Goal: Task Accomplishment & Management: Complete application form

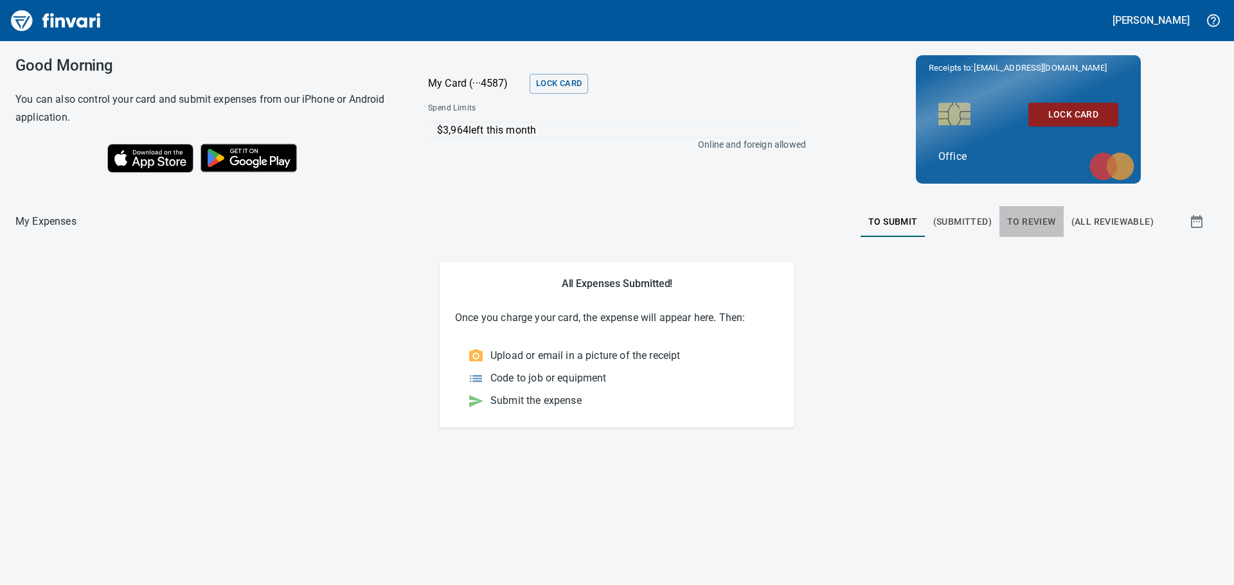
click at [1023, 221] on span "To Review" at bounding box center [1031, 222] width 49 height 16
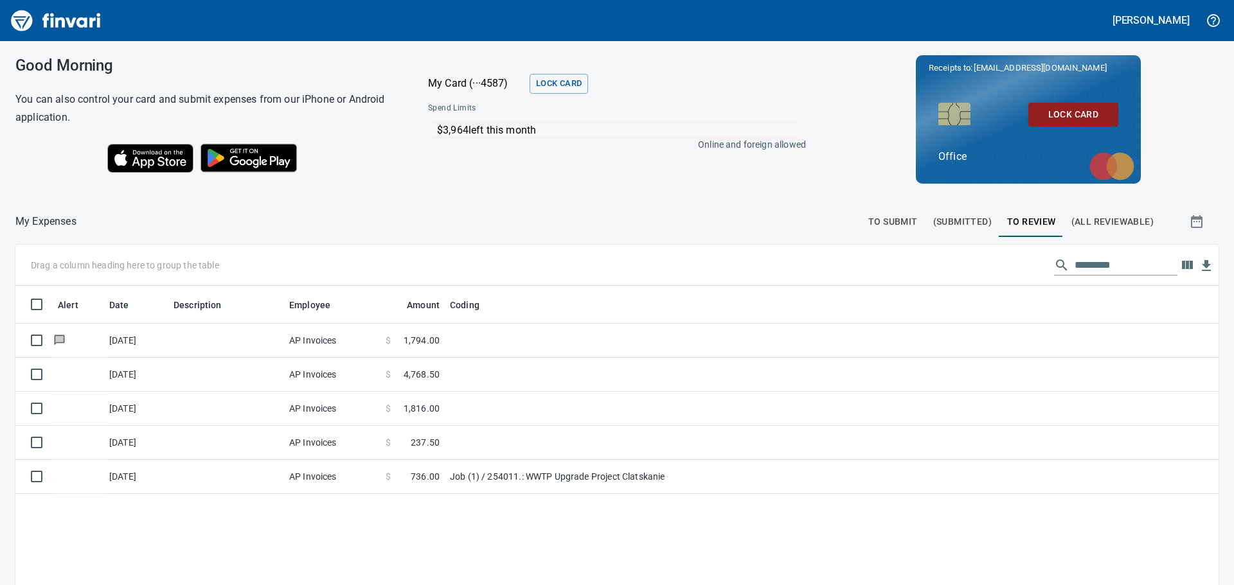
scroll to position [434, 1184]
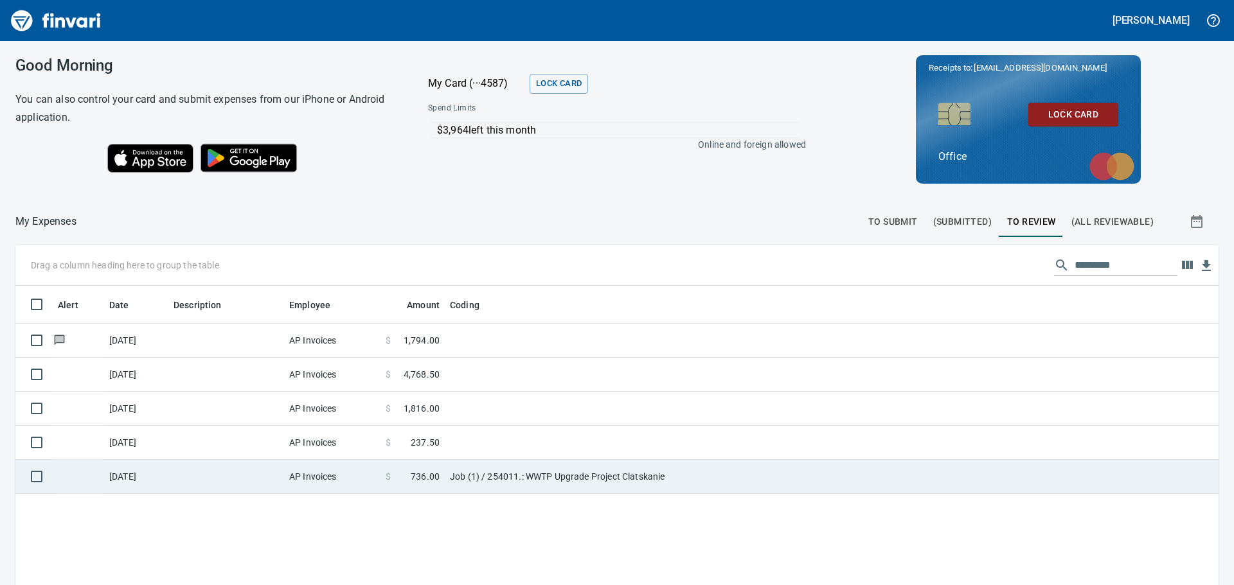
click at [325, 472] on td "AP Invoices" at bounding box center [332, 477] width 96 height 34
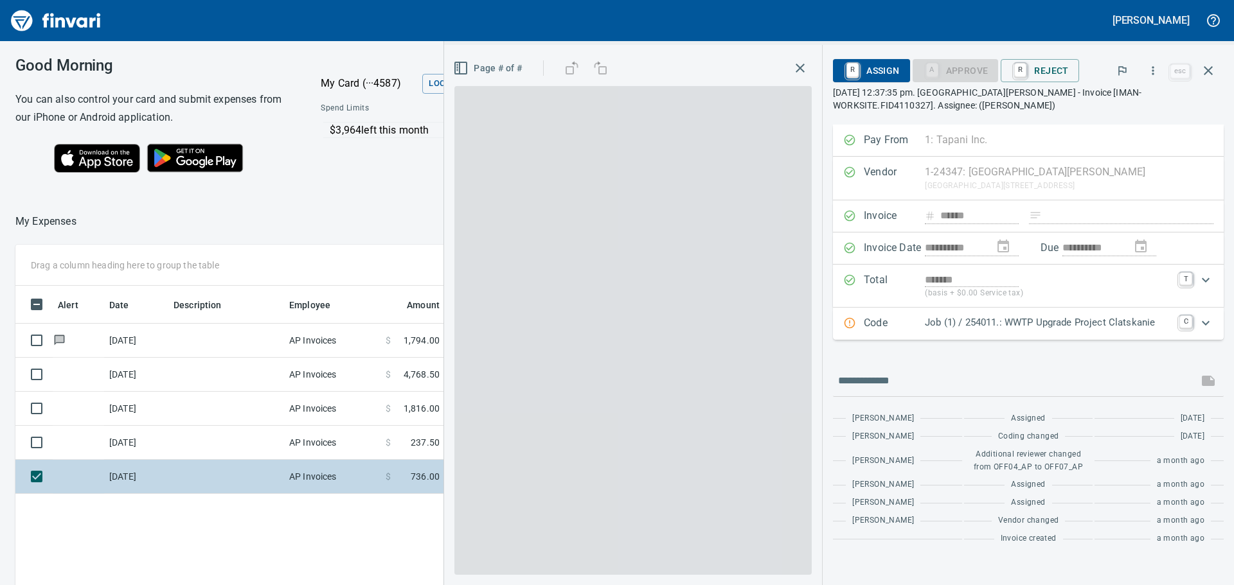
scroll to position [434, 862]
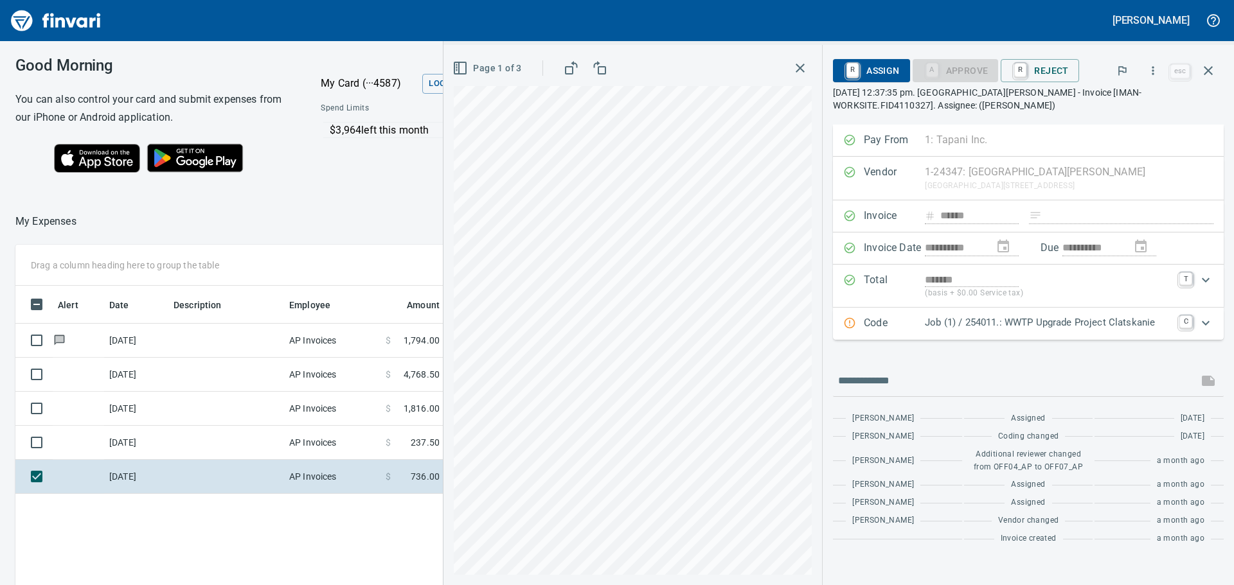
click at [1022, 322] on p "Job (1) / 254011.: WWTP Upgrade Project Clatskanie" at bounding box center [1048, 323] width 247 height 15
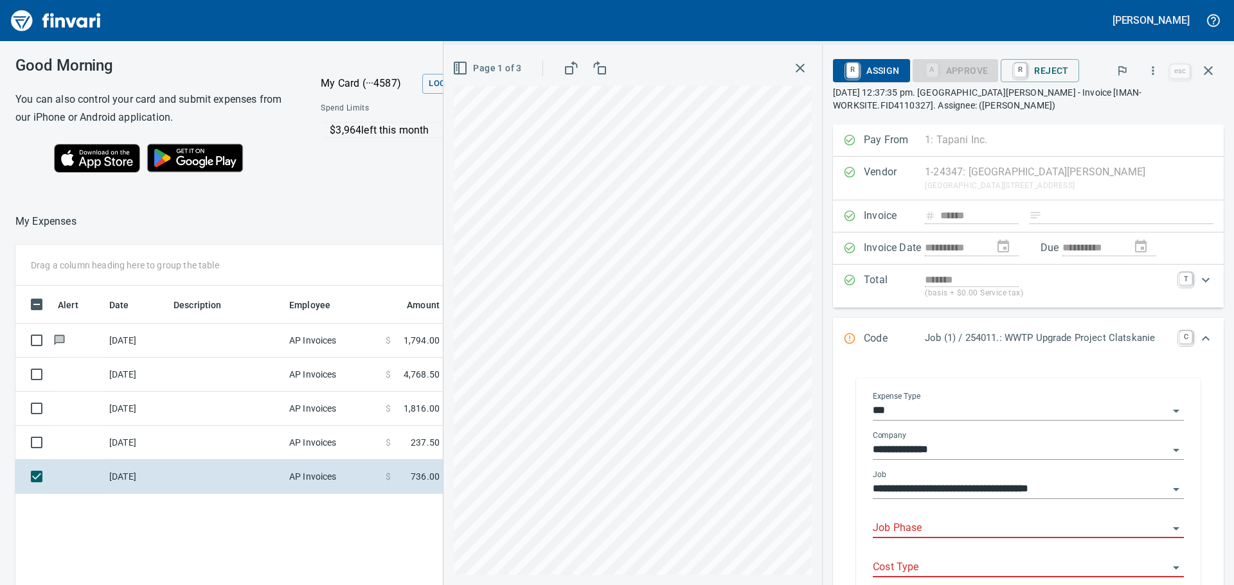
scroll to position [64, 0]
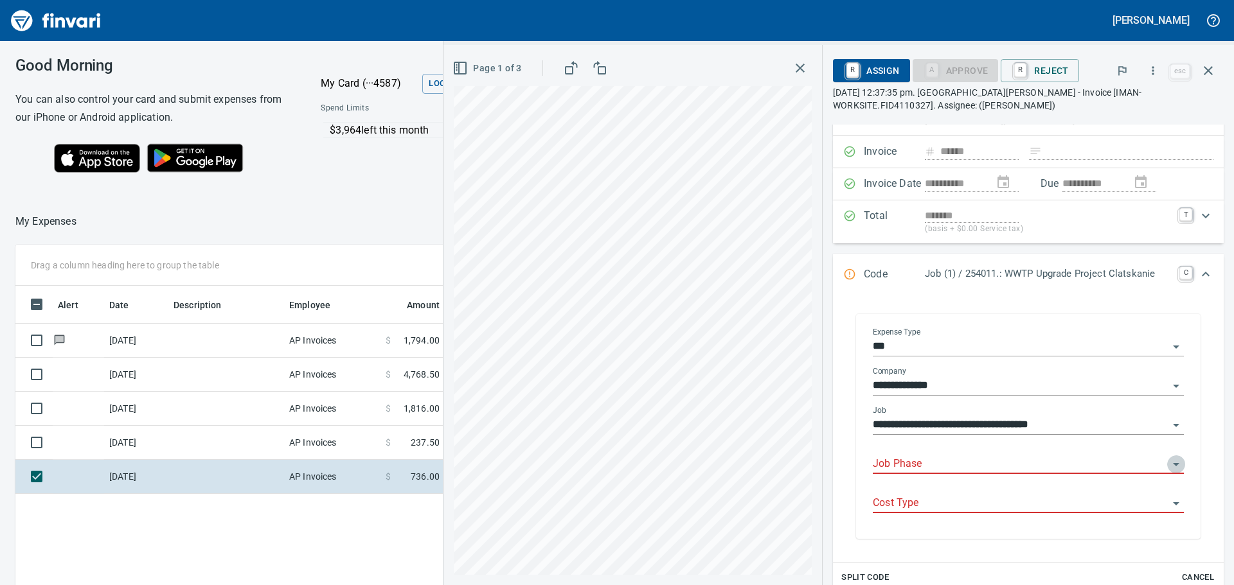
click at [1168, 465] on icon "Open" at bounding box center [1175, 464] width 15 height 15
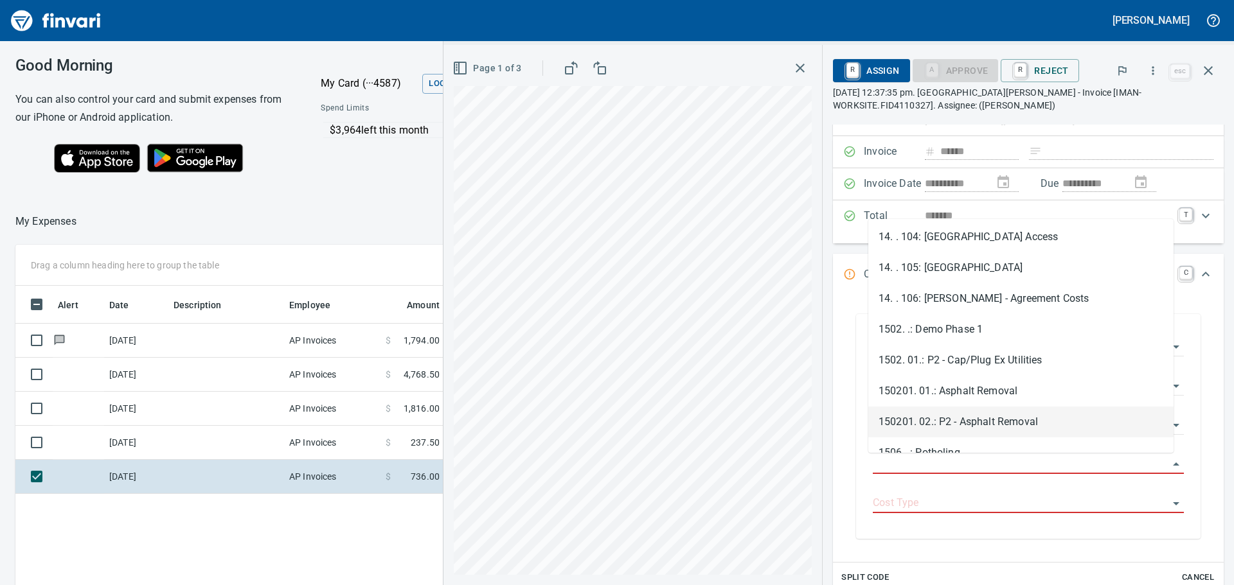
scroll to position [1028, 0]
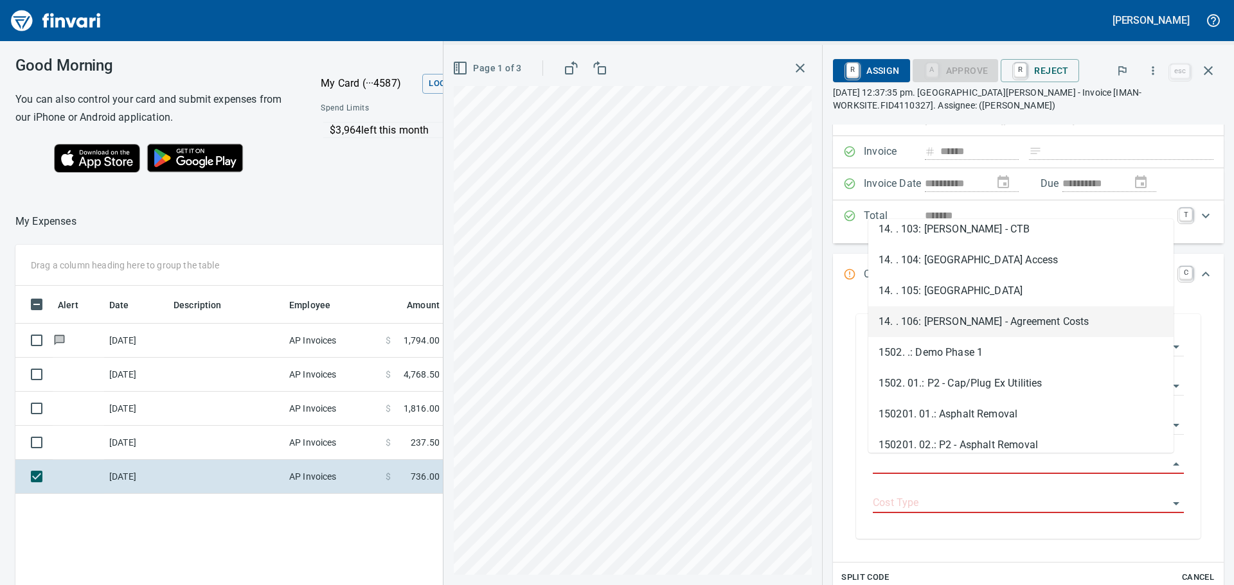
click at [976, 319] on li "14. . 106: [PERSON_NAME] - Agreement Costs" at bounding box center [1020, 322] width 305 height 31
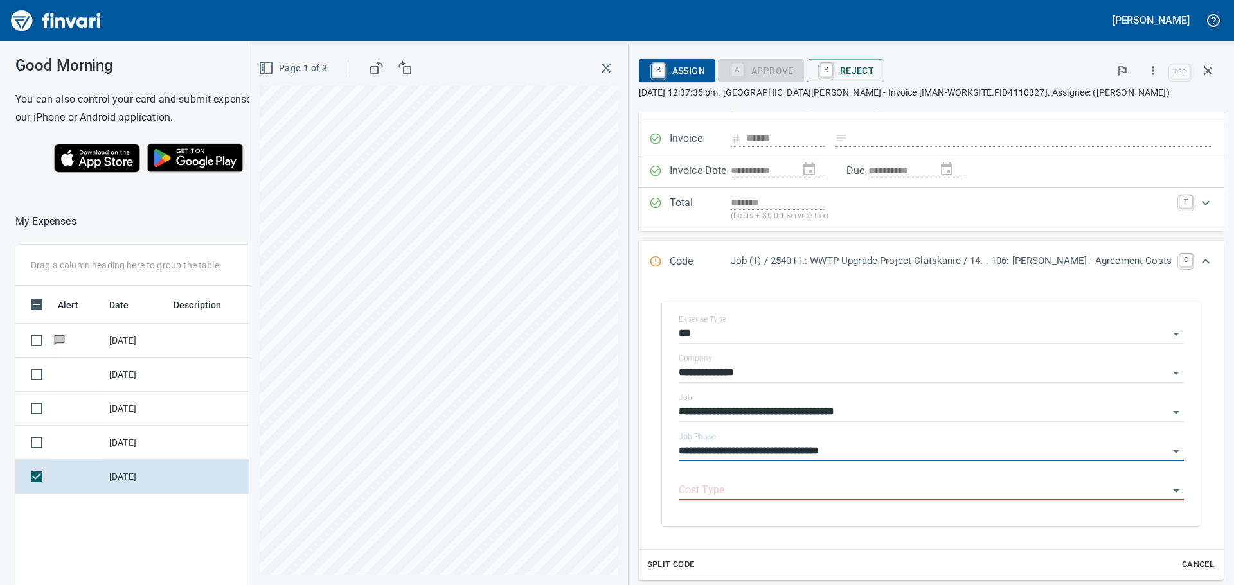
type input "**********"
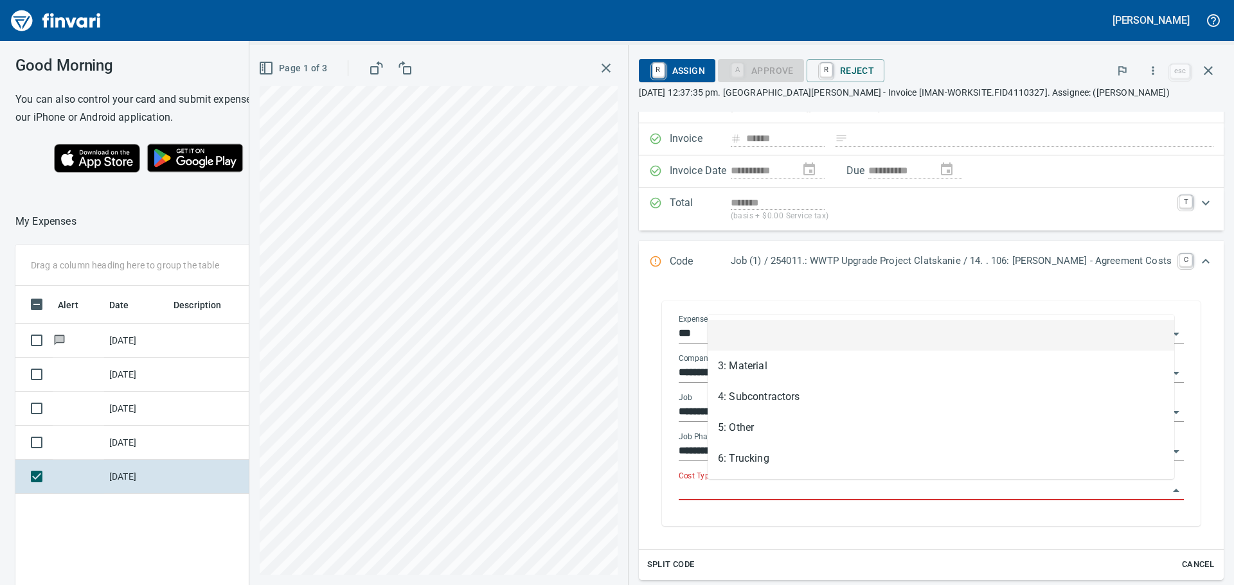
click at [1039, 491] on input "Cost Type" at bounding box center [924, 491] width 490 height 18
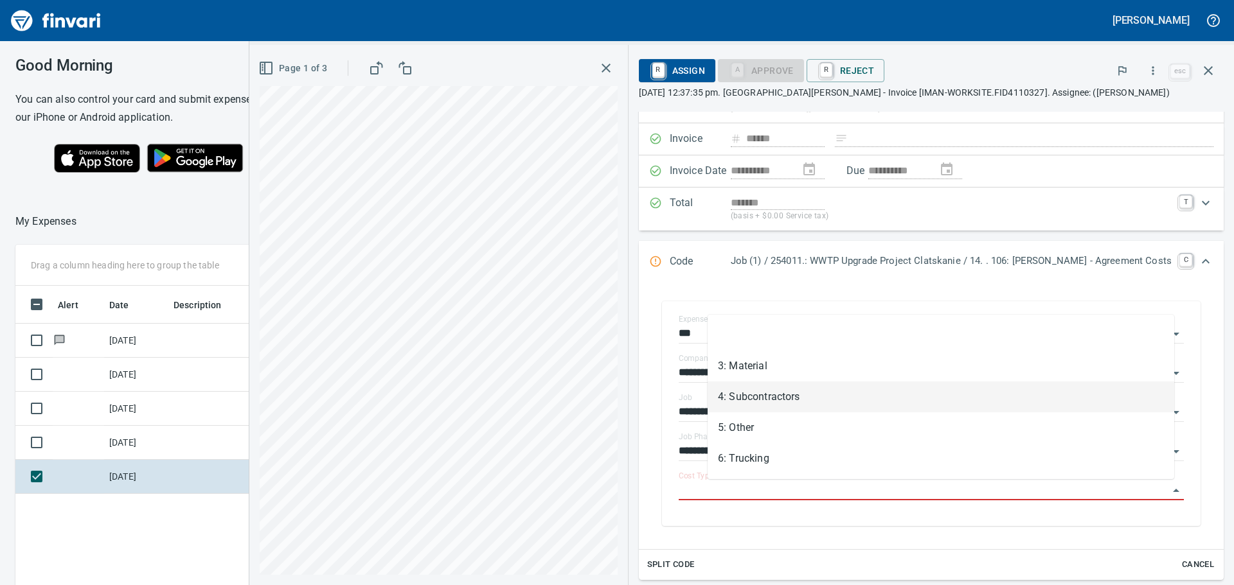
click at [938, 398] on li "4: Subcontractors" at bounding box center [941, 397] width 467 height 31
type input "**********"
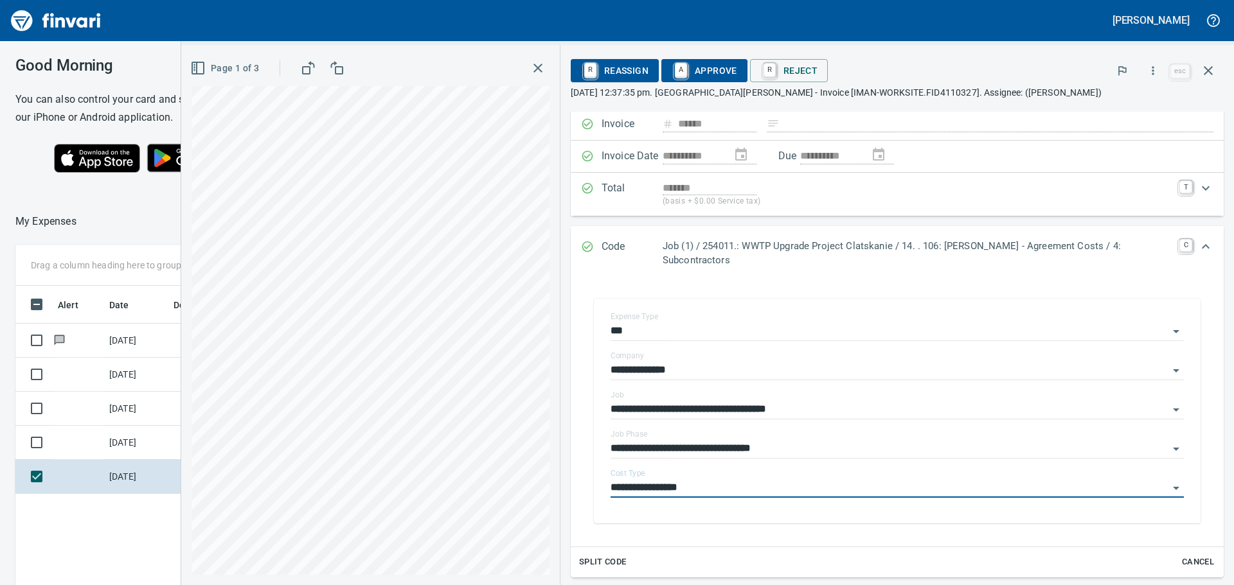
scroll to position [0, 0]
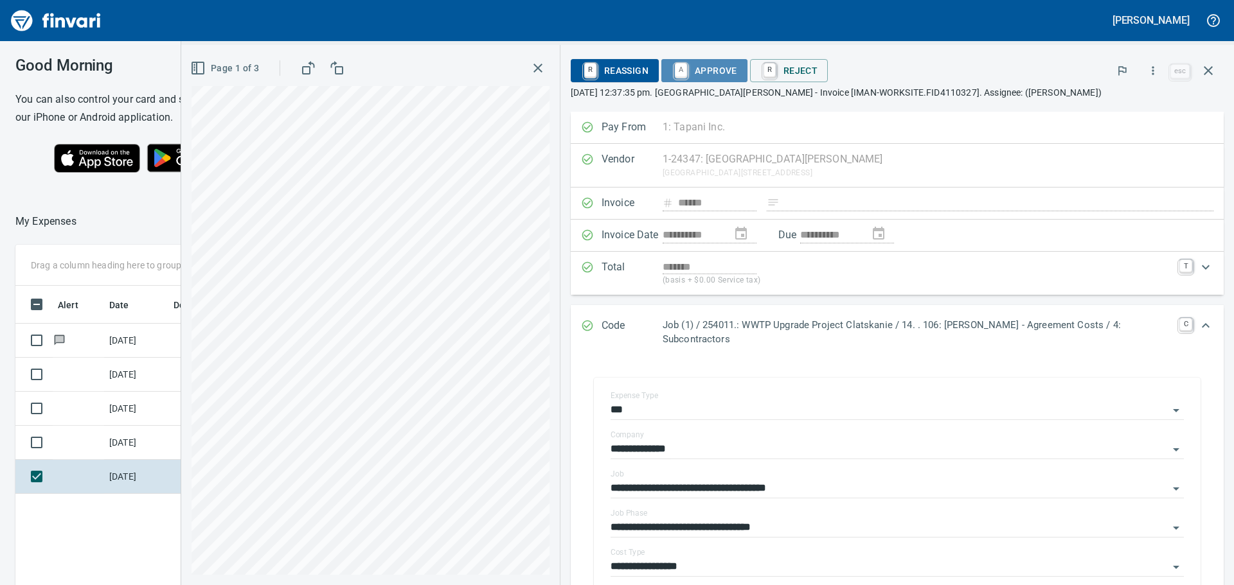
click at [713, 71] on span "A Approve" at bounding box center [705, 71] width 66 height 22
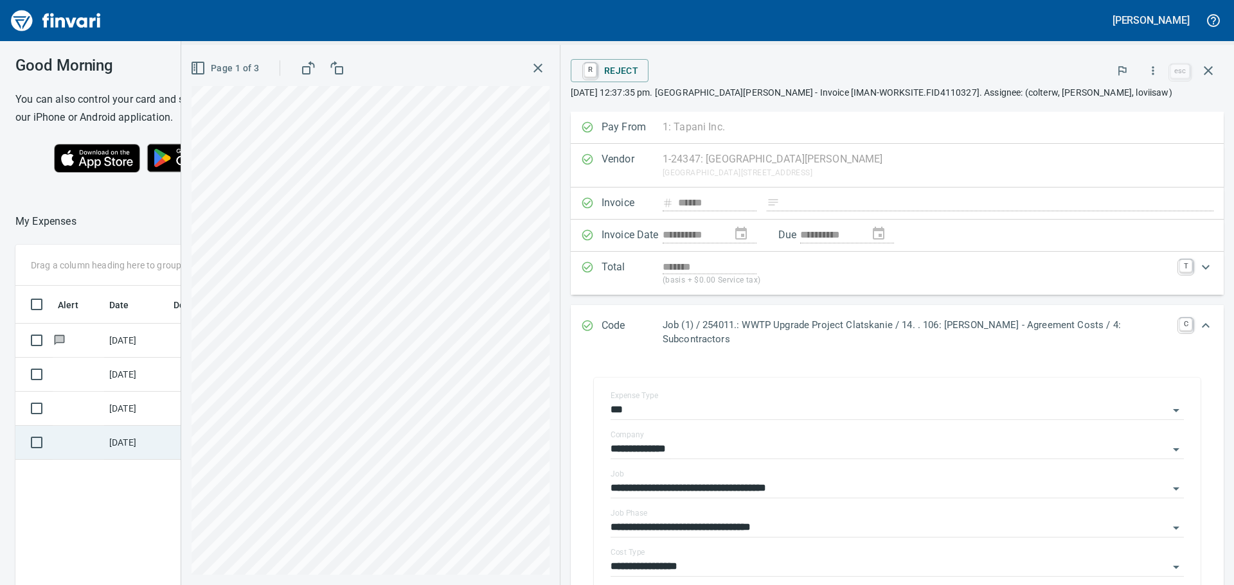
click at [132, 444] on td "[DATE]" at bounding box center [136, 443] width 64 height 34
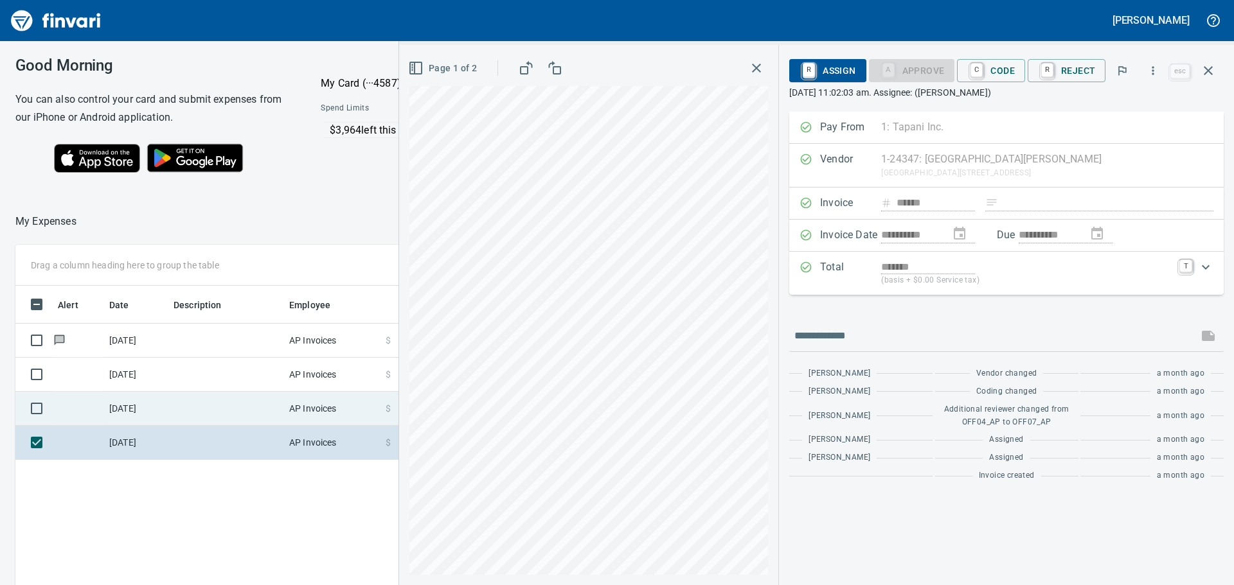
click at [150, 409] on td "[DATE]" at bounding box center [136, 409] width 64 height 34
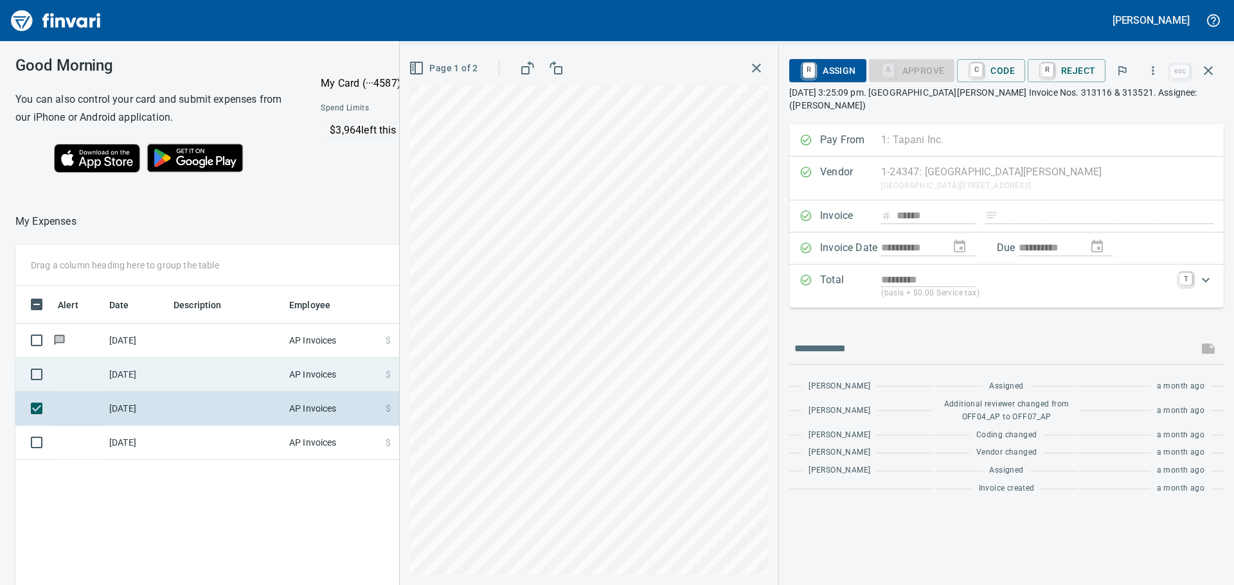
click at [152, 377] on td "[DATE]" at bounding box center [136, 375] width 64 height 34
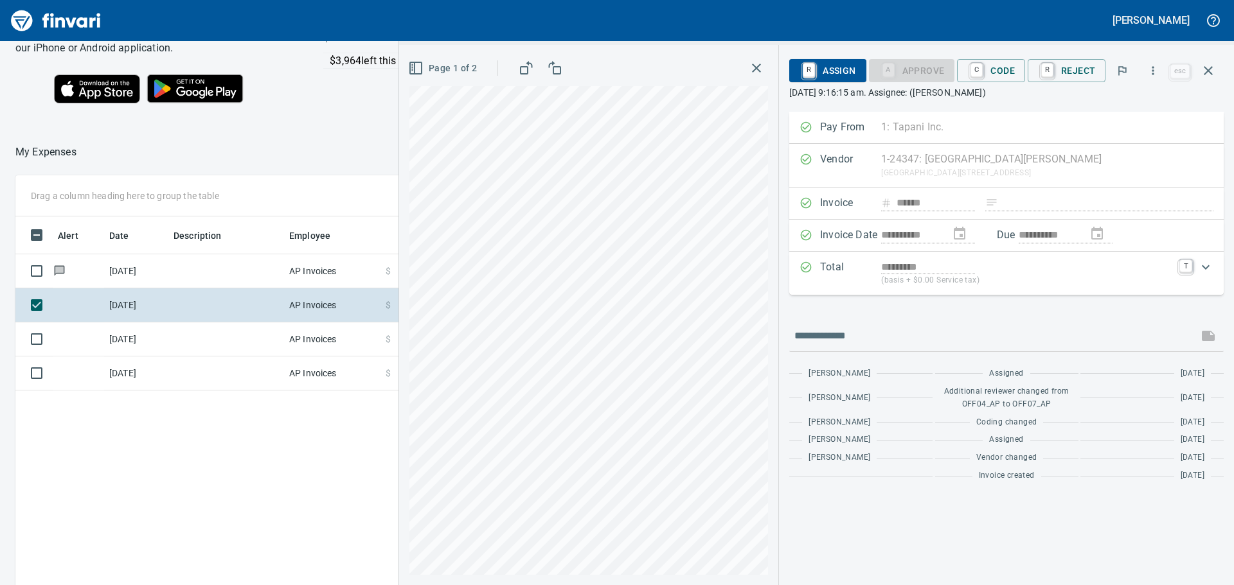
scroll to position [145, 0]
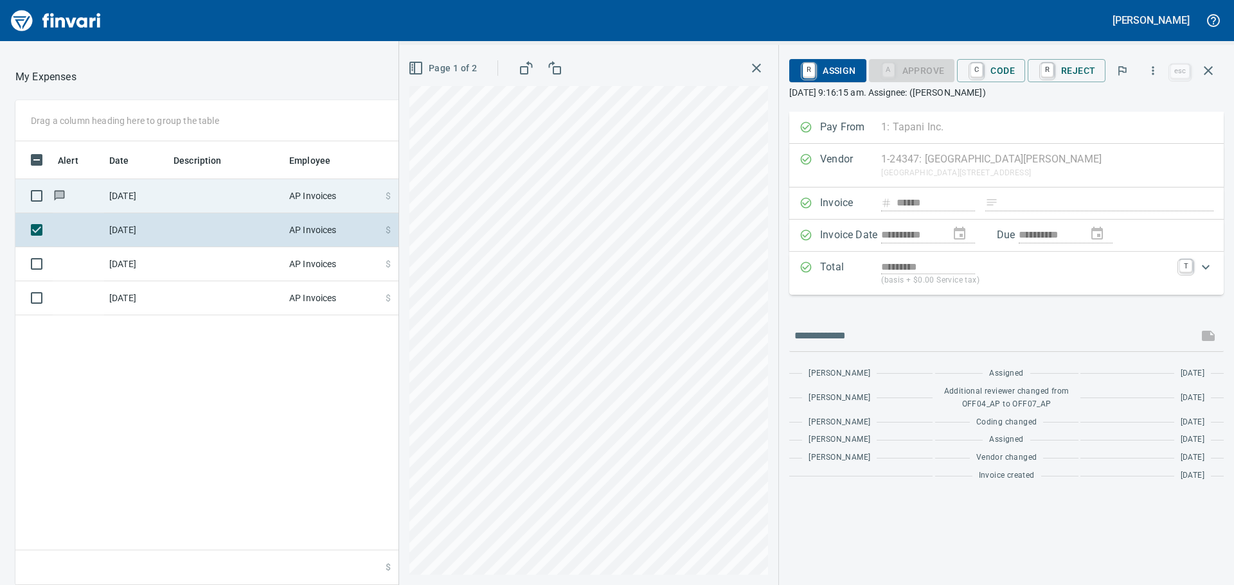
click at [151, 191] on td "[DATE]" at bounding box center [136, 196] width 64 height 34
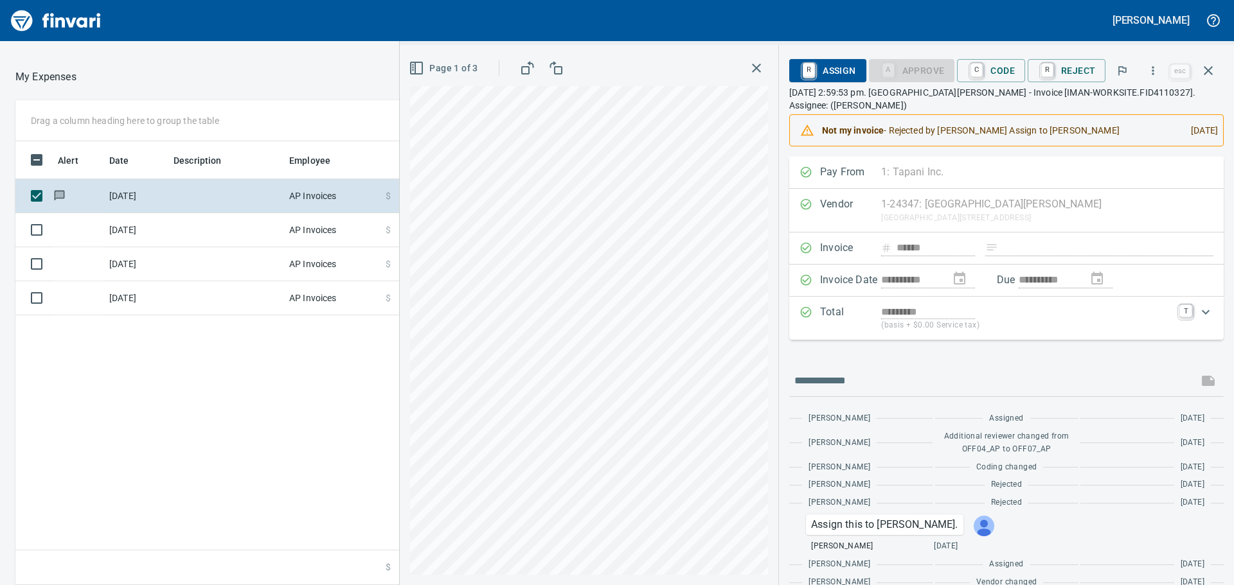
click at [422, 66] on icon "button" at bounding box center [416, 67] width 15 height 15
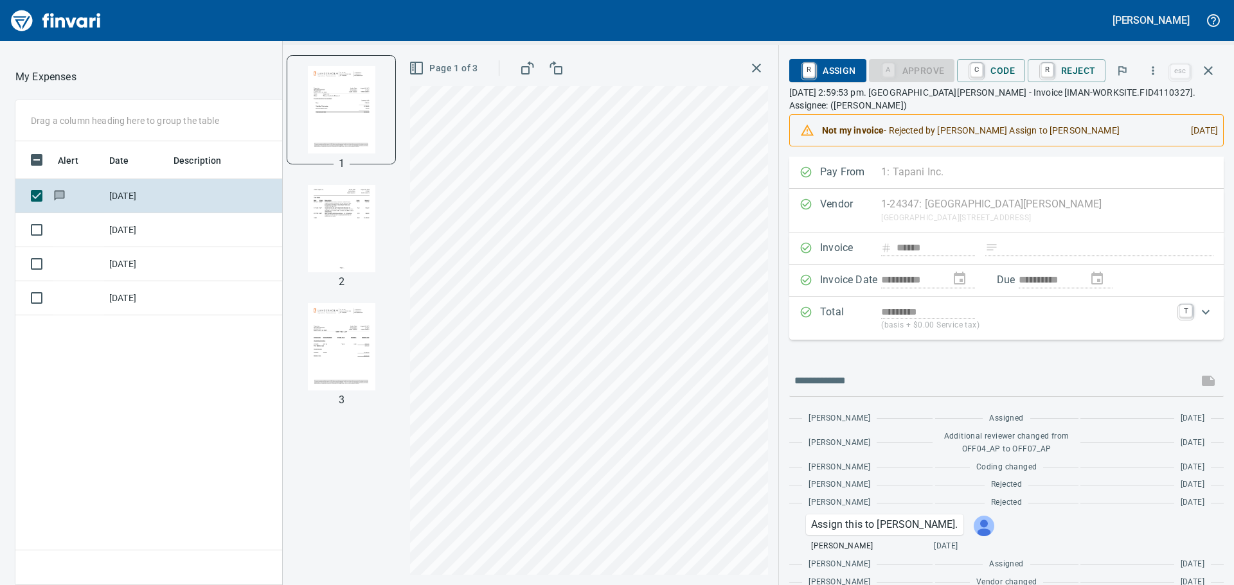
click at [343, 218] on img "button" at bounding box center [341, 228] width 87 height 87
click at [350, 356] on img "button" at bounding box center [341, 346] width 87 height 87
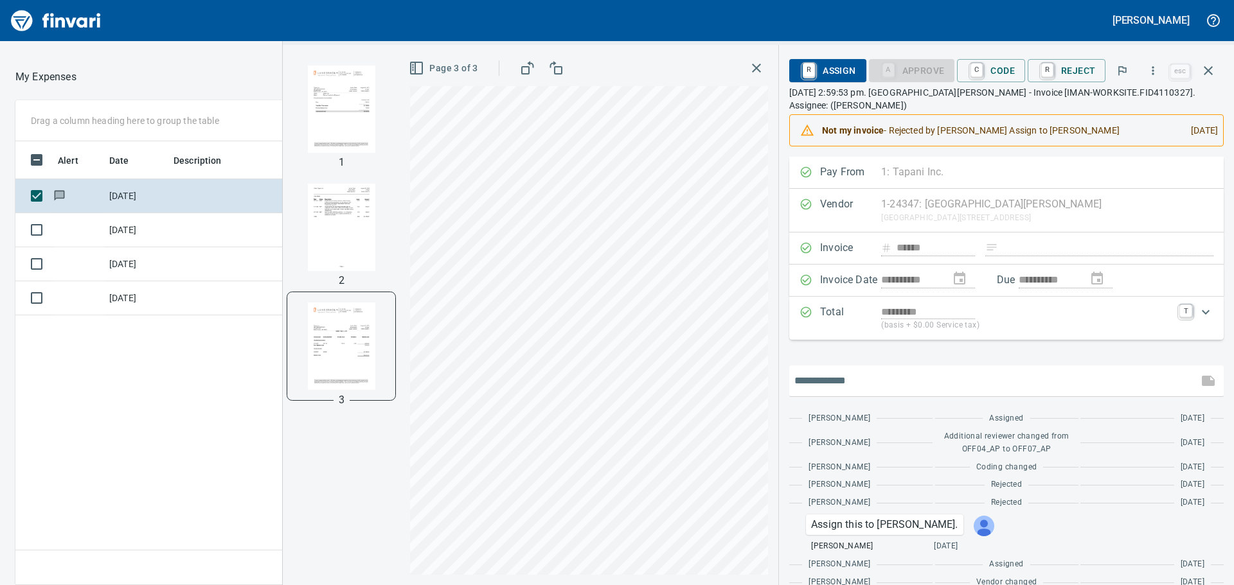
click at [970, 373] on input "text" at bounding box center [993, 381] width 398 height 21
click at [1198, 316] on icon "Expand" at bounding box center [1205, 312] width 15 height 15
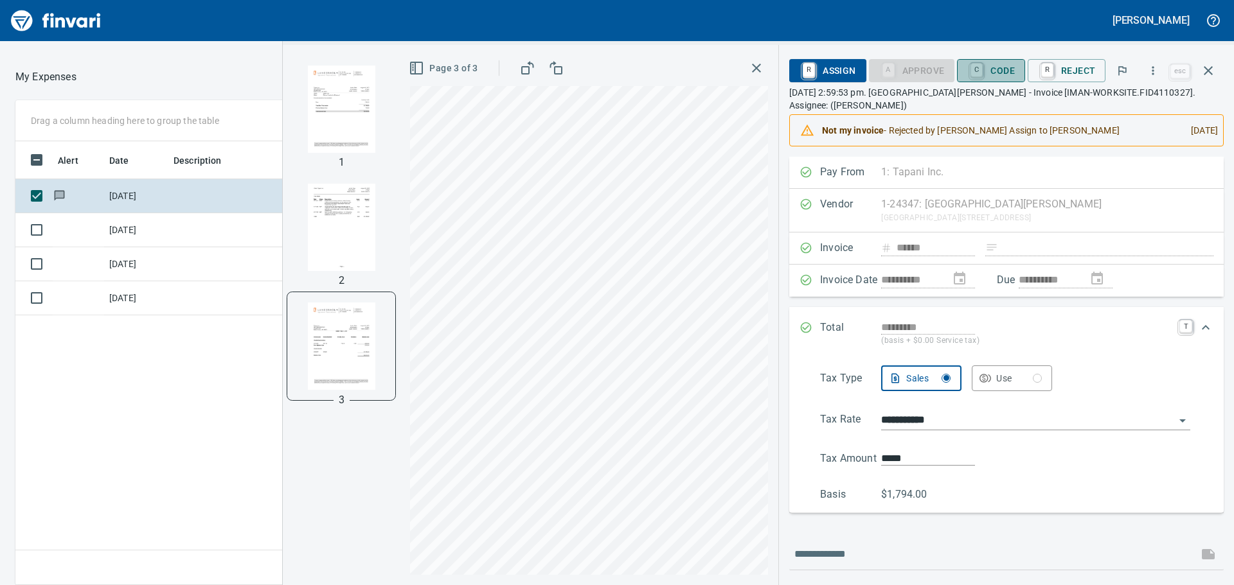
click at [1003, 73] on span "C Code" at bounding box center [991, 71] width 48 height 22
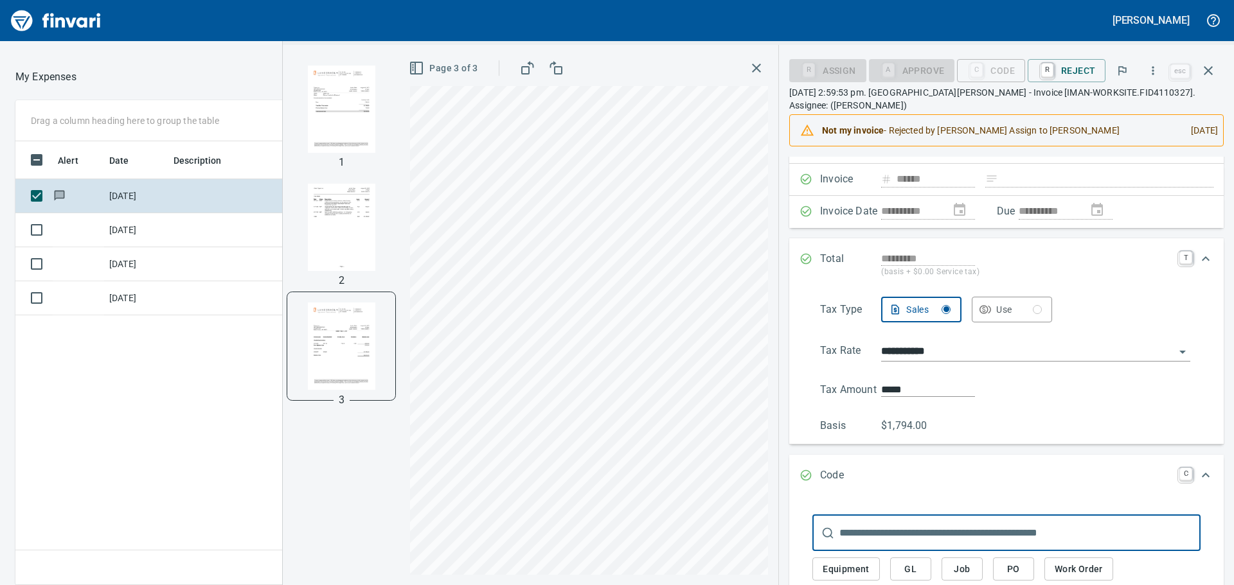
scroll to position [163, 0]
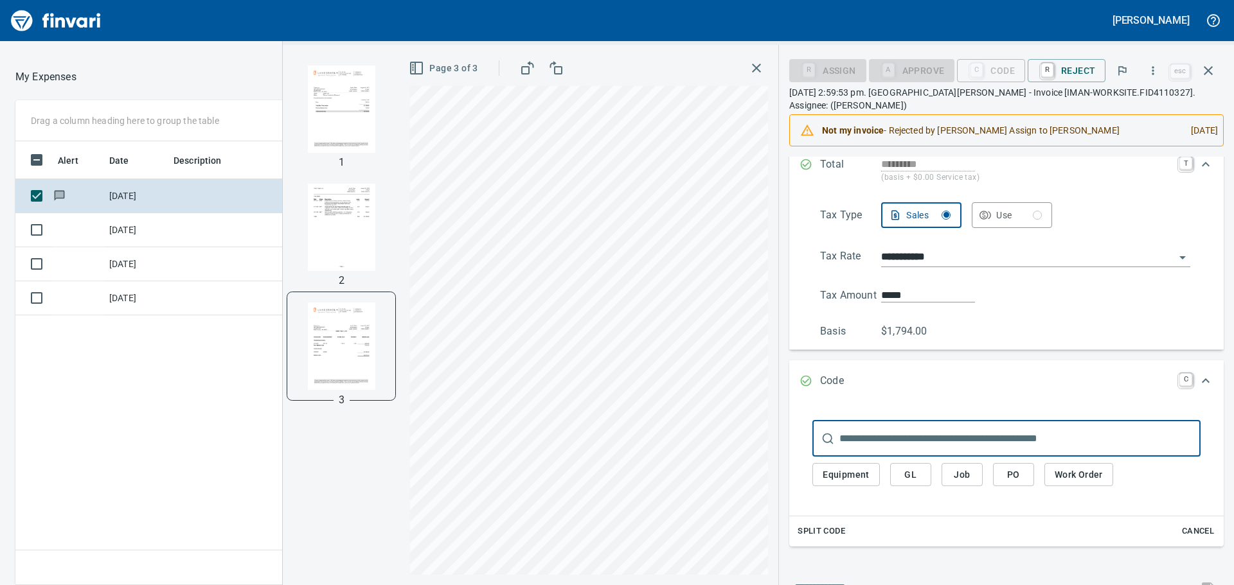
click at [959, 477] on span "Job" at bounding box center [962, 475] width 21 height 16
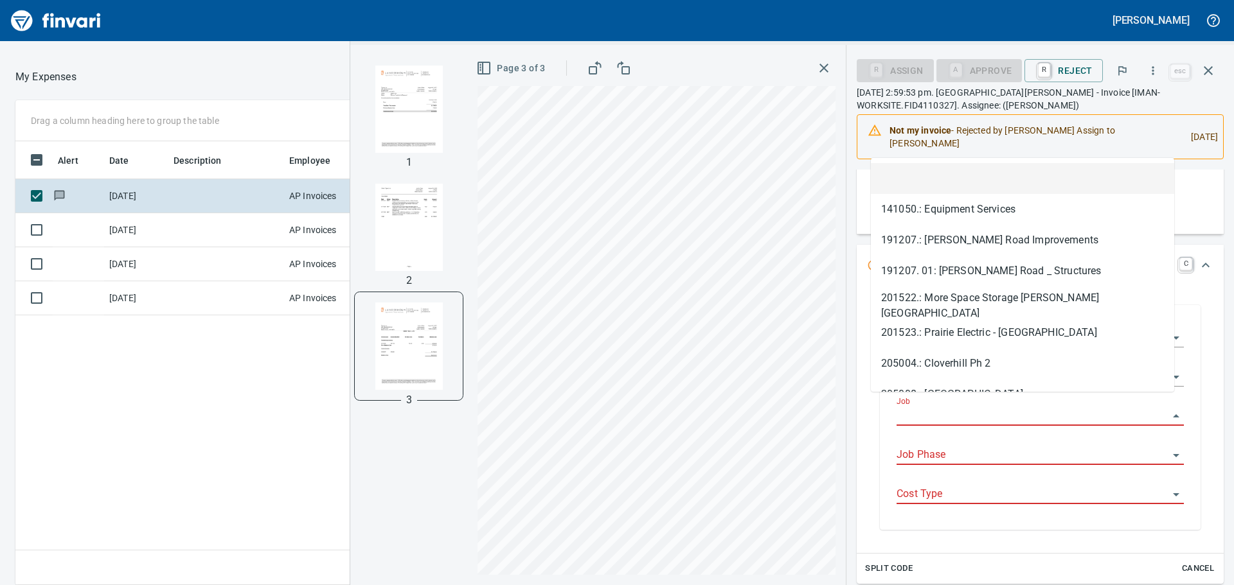
scroll to position [434, 862]
click at [950, 407] on input "Job" at bounding box center [1032, 416] width 272 height 18
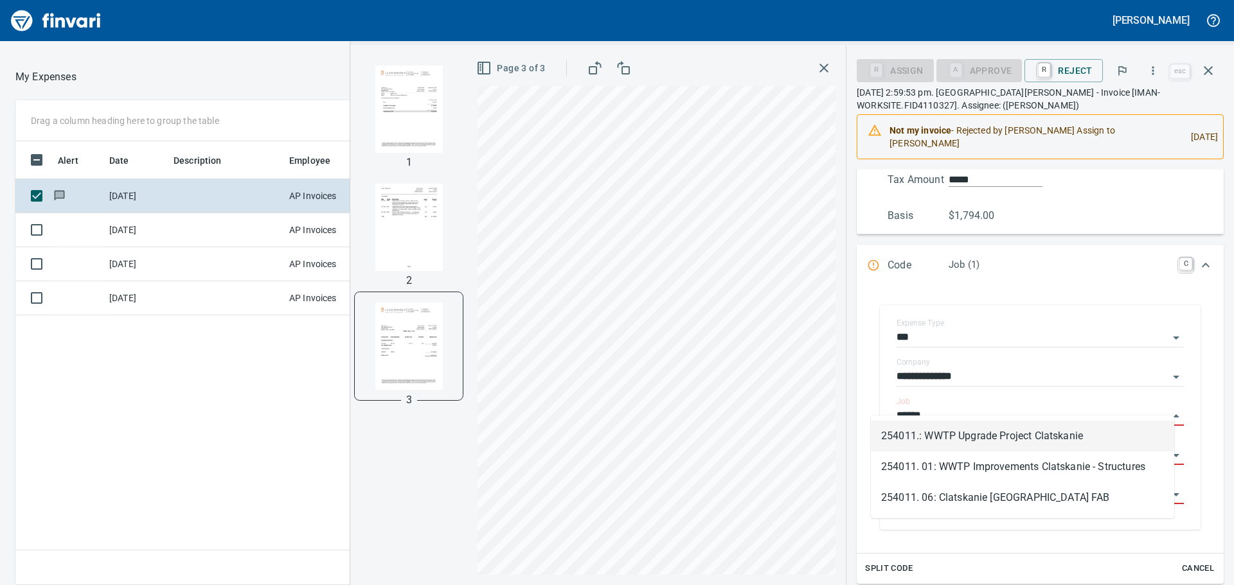
click at [967, 434] on li "254011.: WWTP Upgrade Project Clatskanie" at bounding box center [1022, 436] width 303 height 31
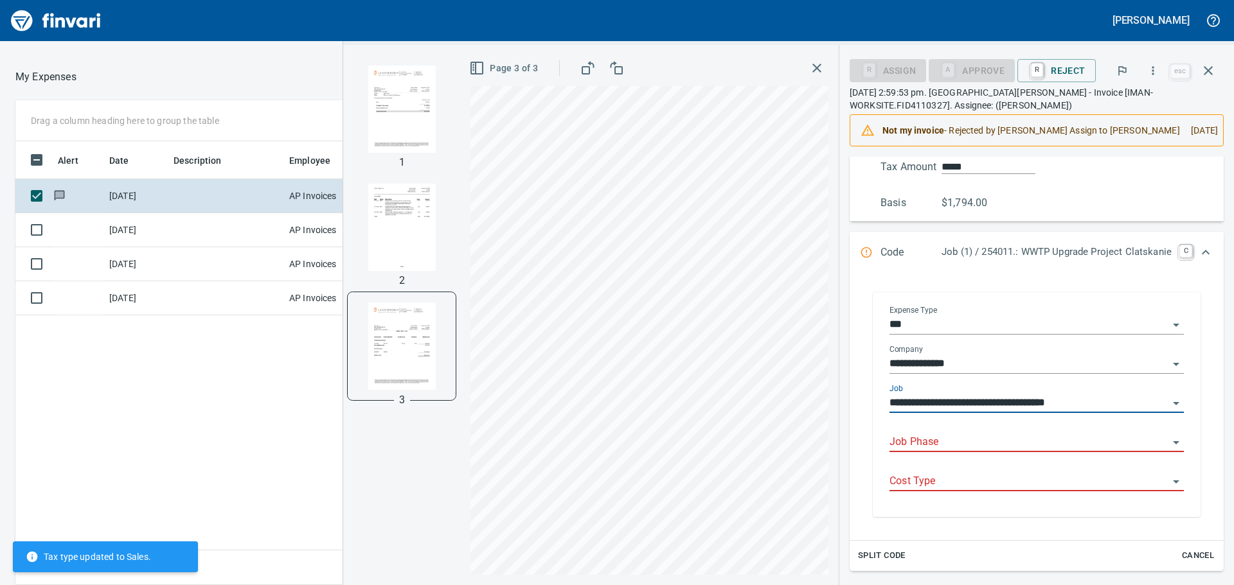
type input "**********"
click at [965, 441] on input "Job Phase" at bounding box center [1028, 443] width 279 height 18
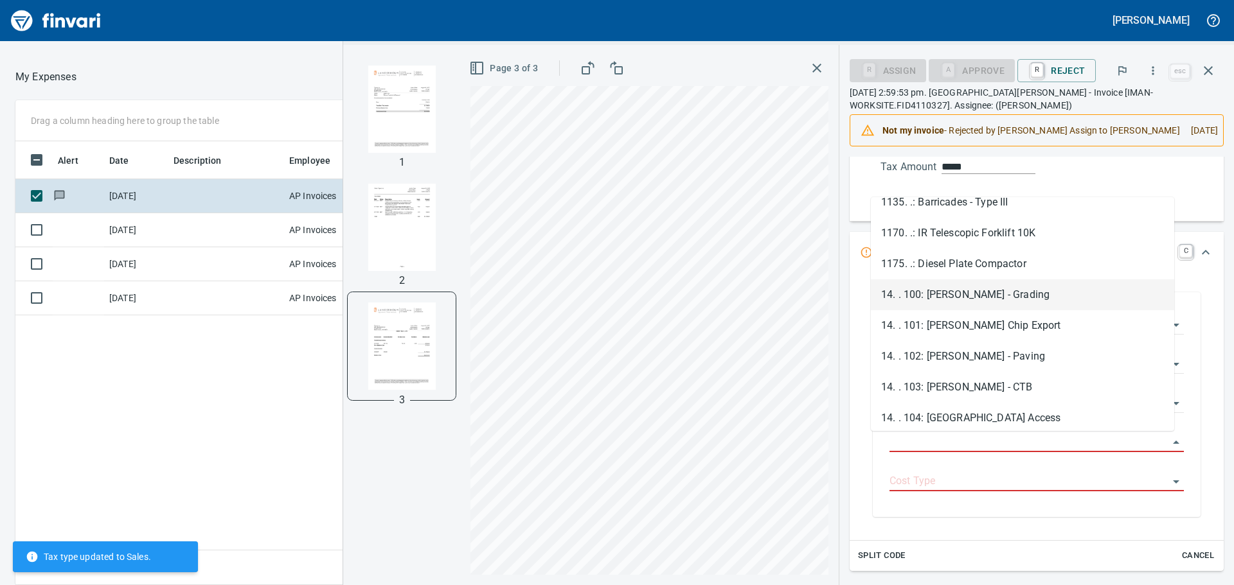
scroll to position [1092, 0]
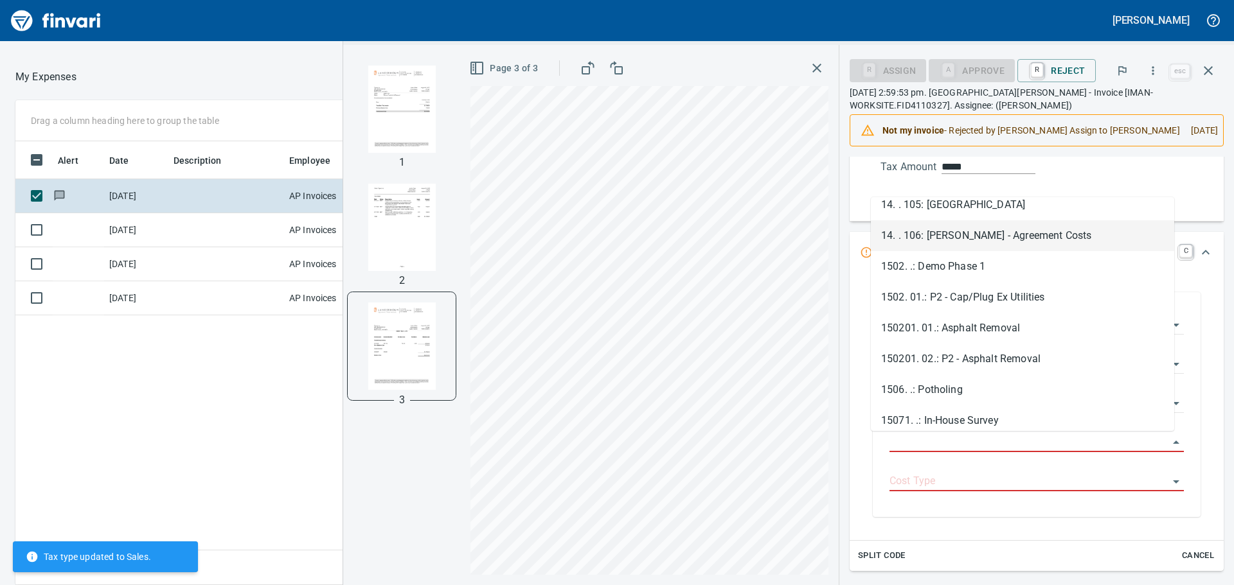
click at [960, 233] on li "14. . 106: [PERSON_NAME] - Agreement Costs" at bounding box center [1022, 235] width 303 height 31
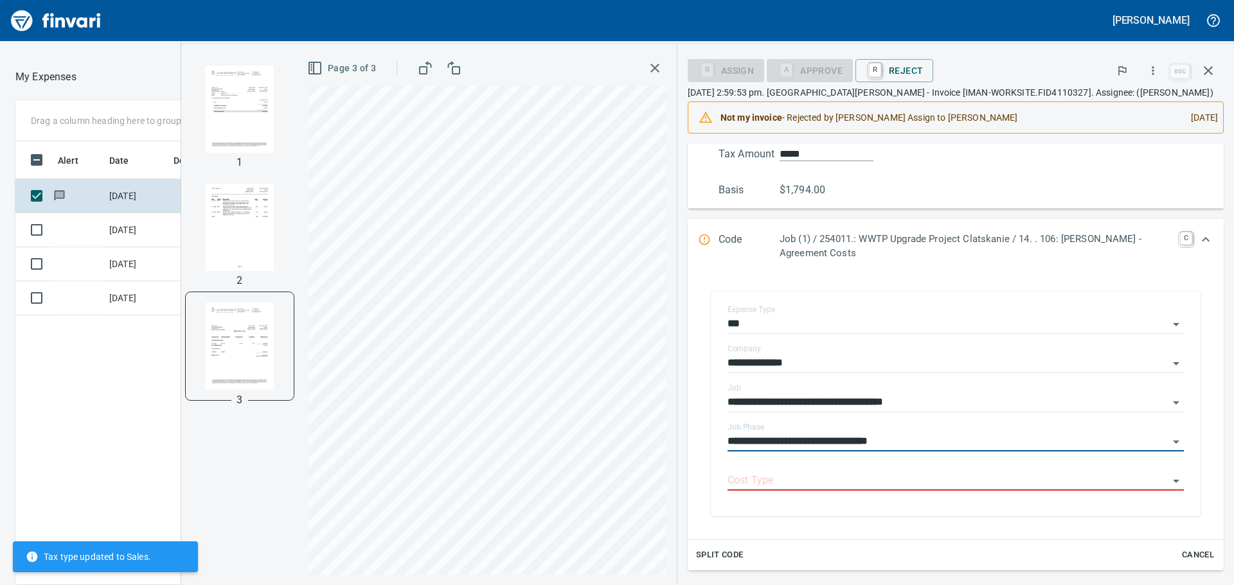
type input "**********"
click at [912, 481] on input "Cost Type" at bounding box center [947, 481] width 441 height 18
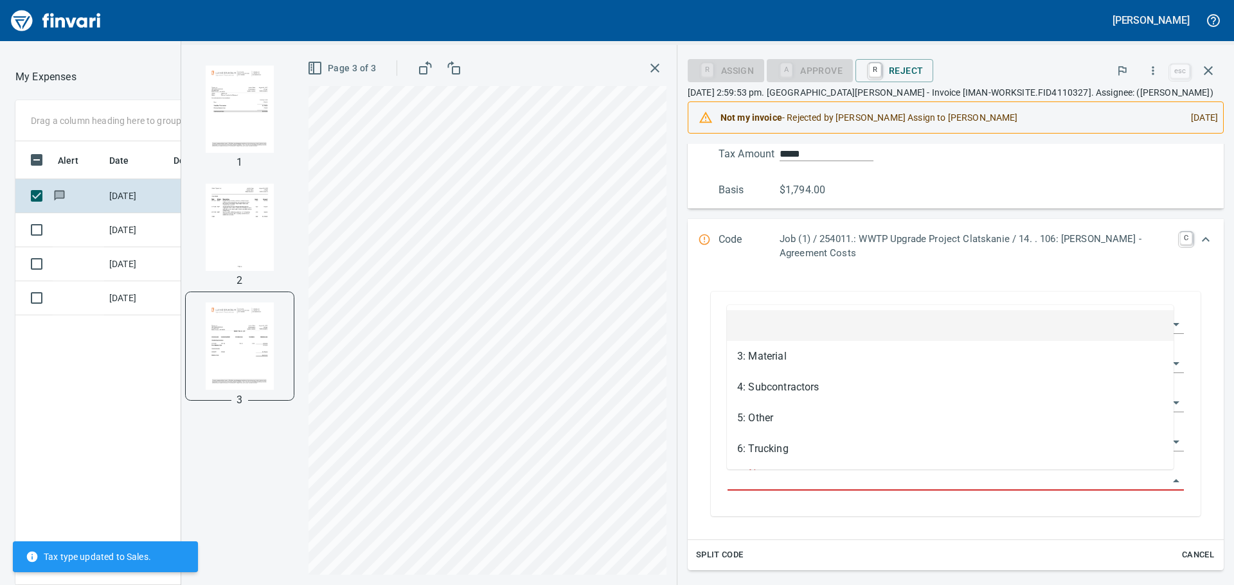
scroll to position [434, 862]
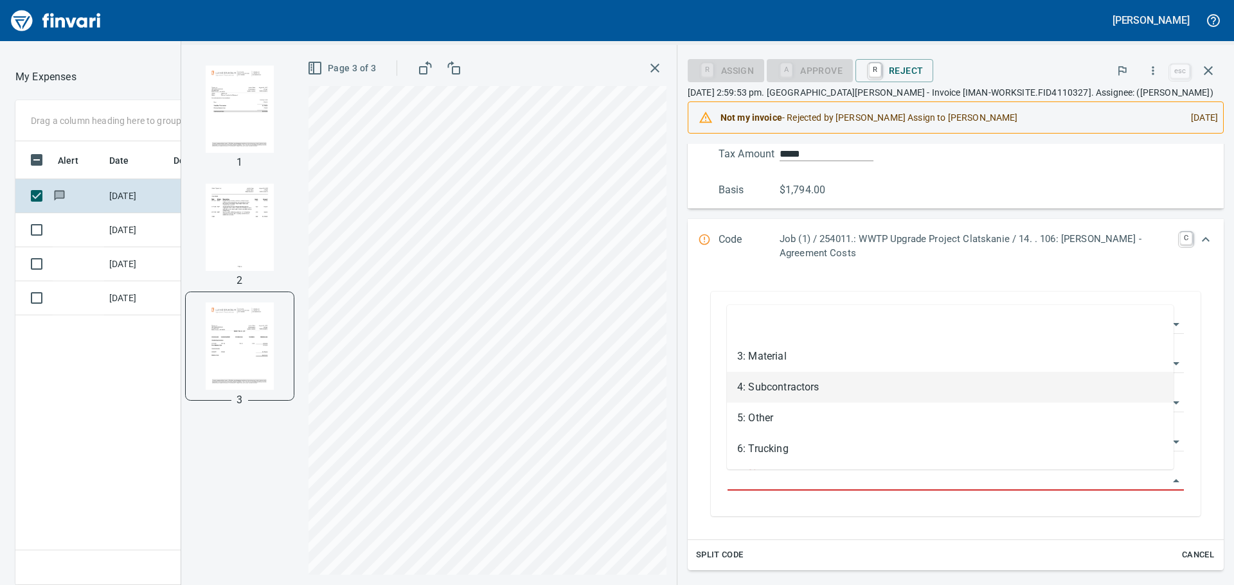
click at [825, 389] on li "4: Subcontractors" at bounding box center [950, 387] width 447 height 31
type input "**********"
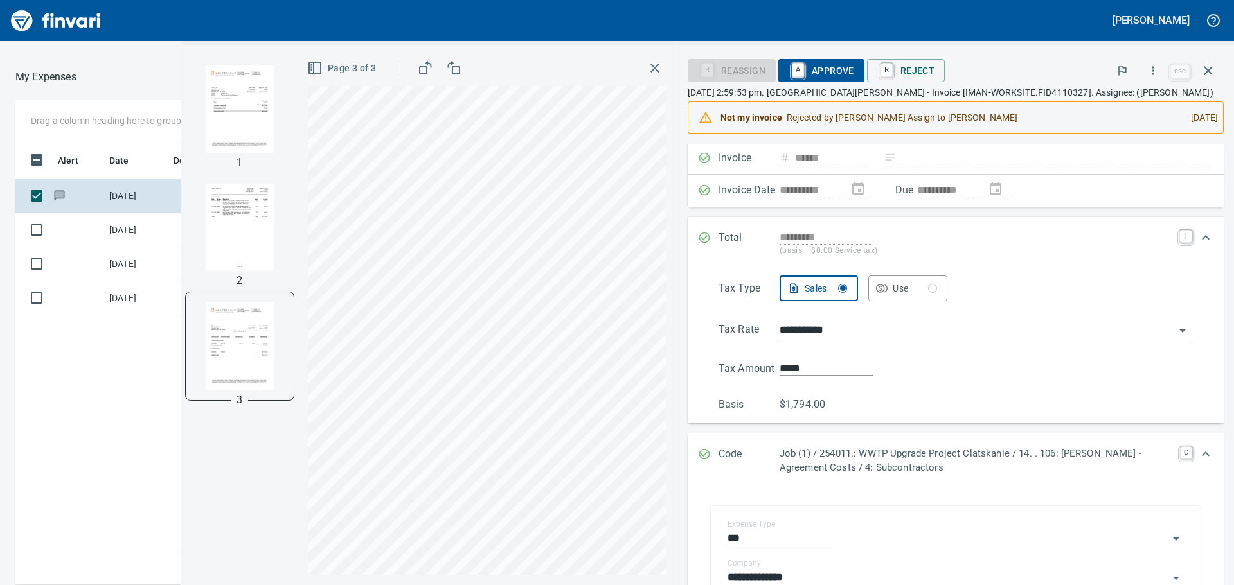
scroll to position [0, 0]
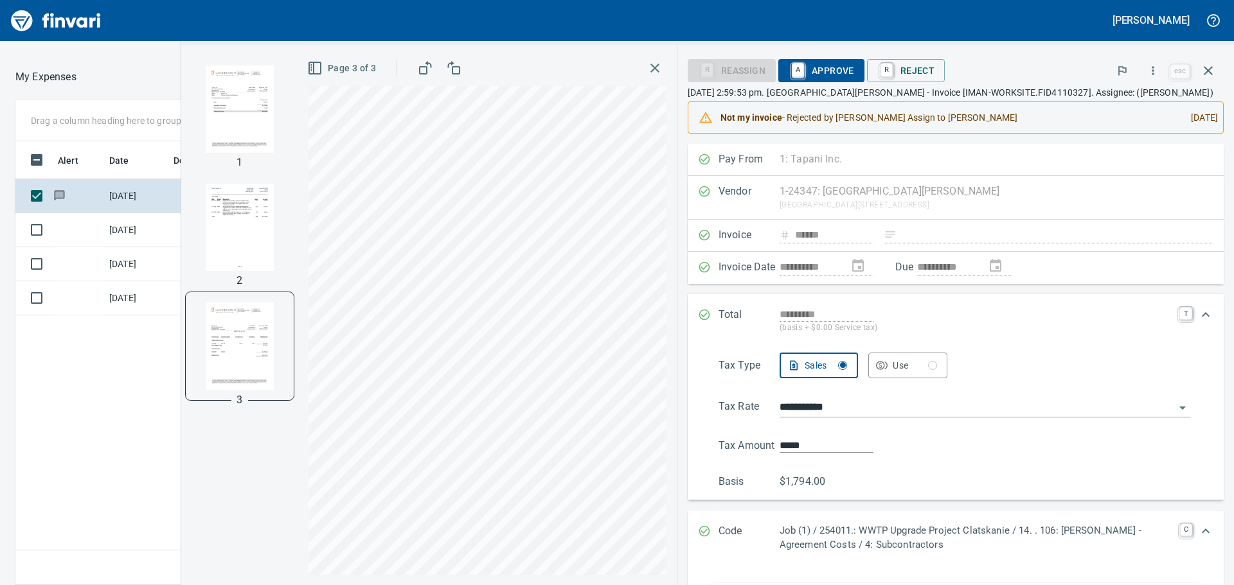
click at [816, 70] on span "A Approve" at bounding box center [822, 71] width 66 height 22
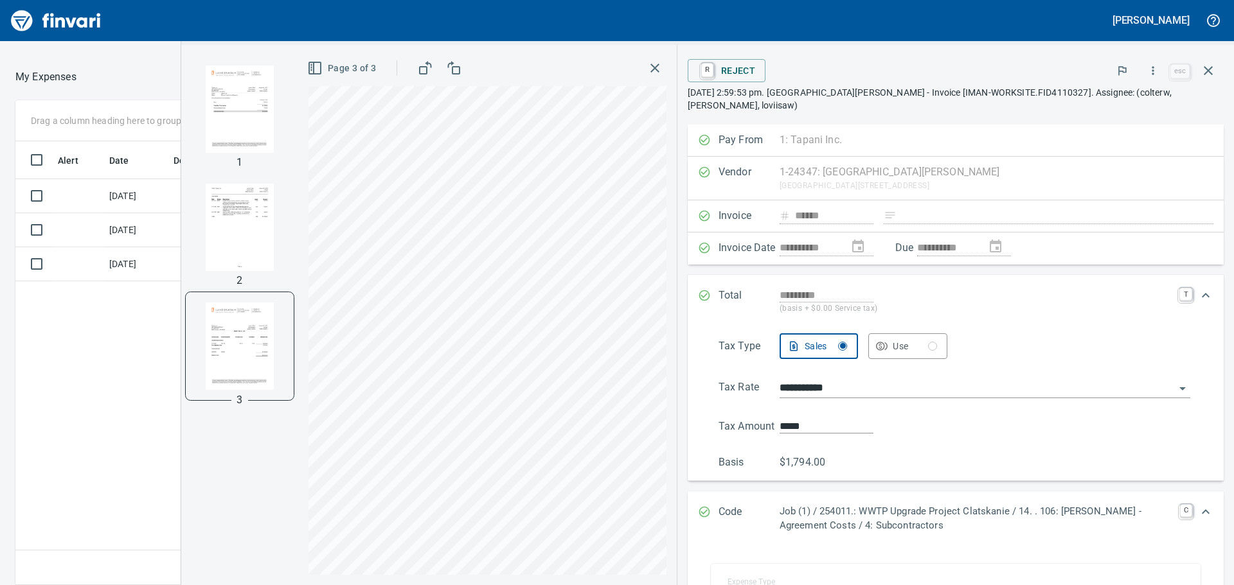
click at [651, 65] on icon "button" at bounding box center [654, 68] width 9 height 9
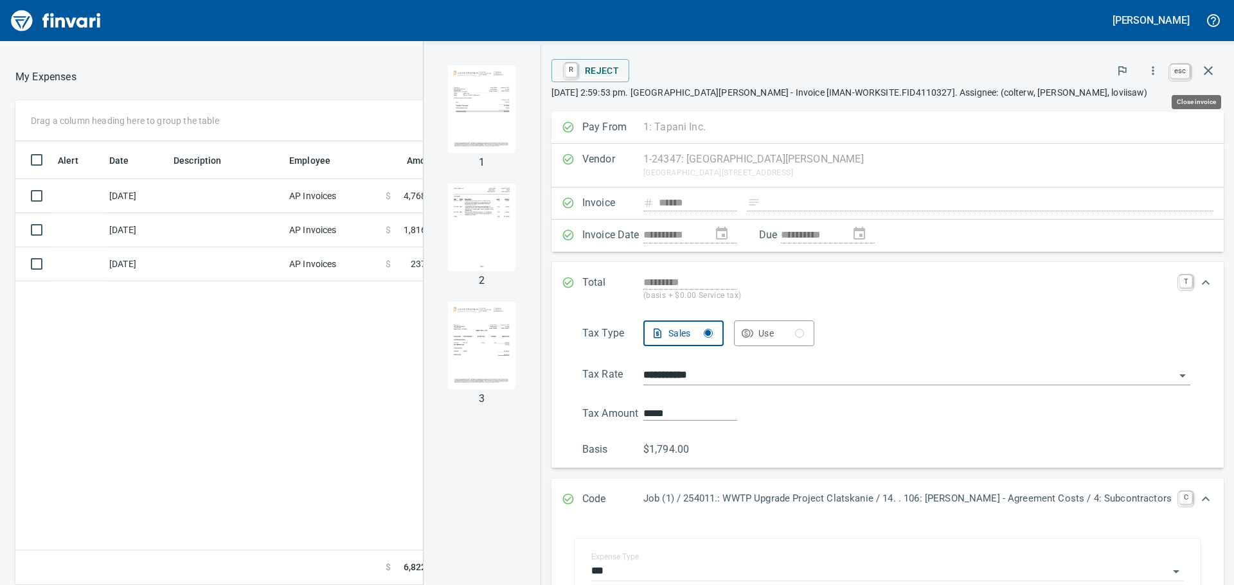
scroll to position [434, 862]
click at [1203, 66] on icon "button" at bounding box center [1207, 70] width 15 height 15
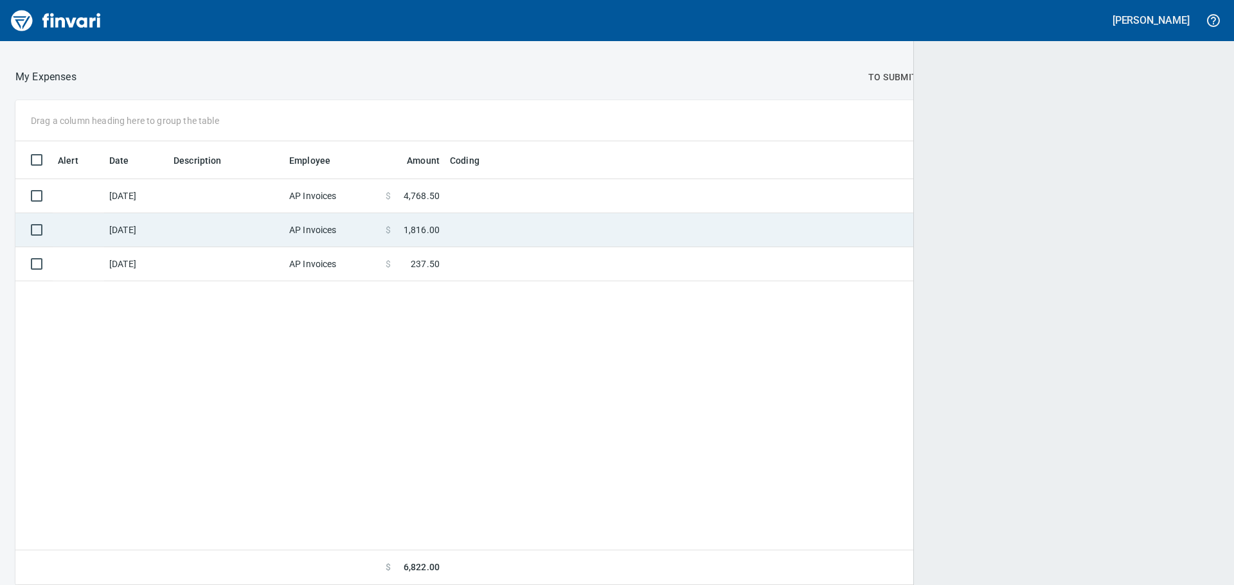
scroll to position [434, 1181]
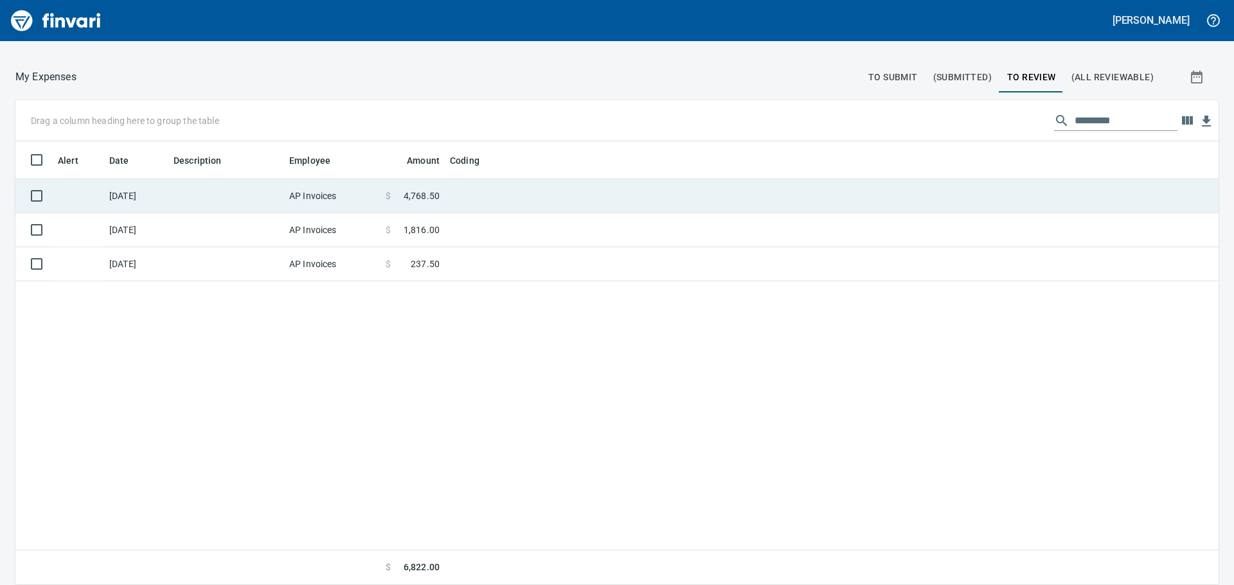
click at [311, 193] on td "AP Invoices" at bounding box center [332, 196] width 96 height 34
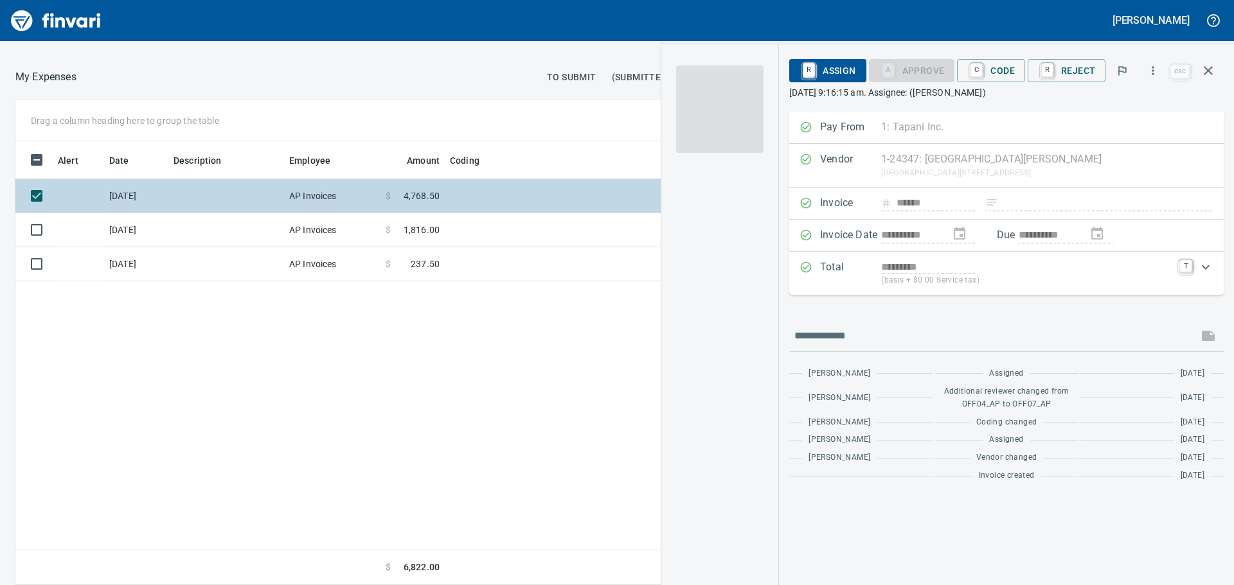
scroll to position [434, 862]
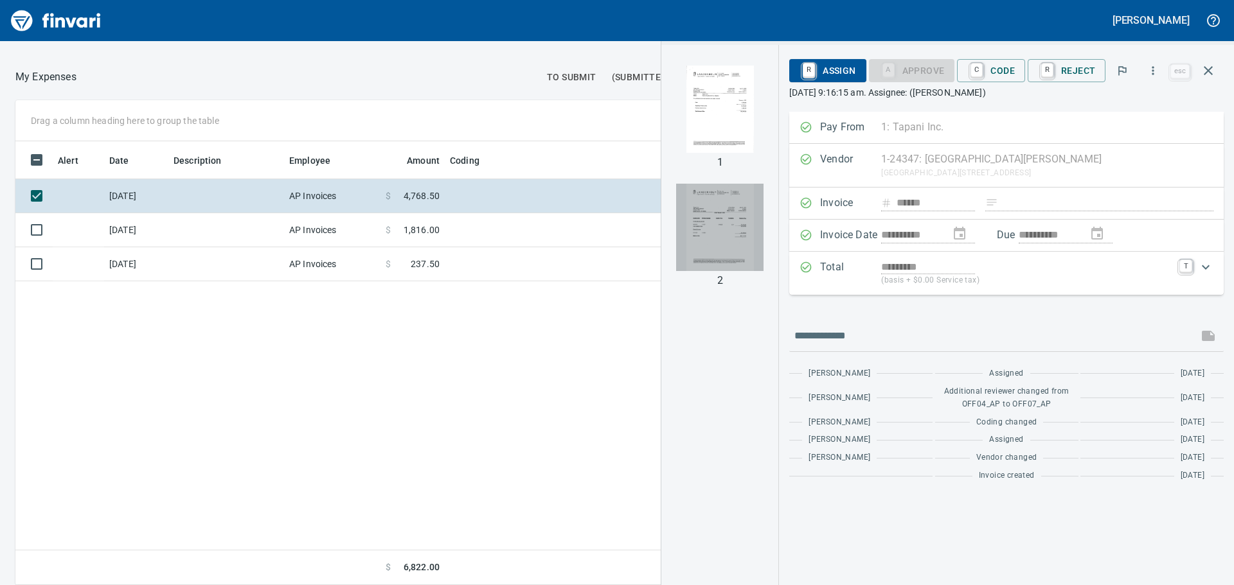
click at [734, 233] on img "button" at bounding box center [719, 227] width 87 height 87
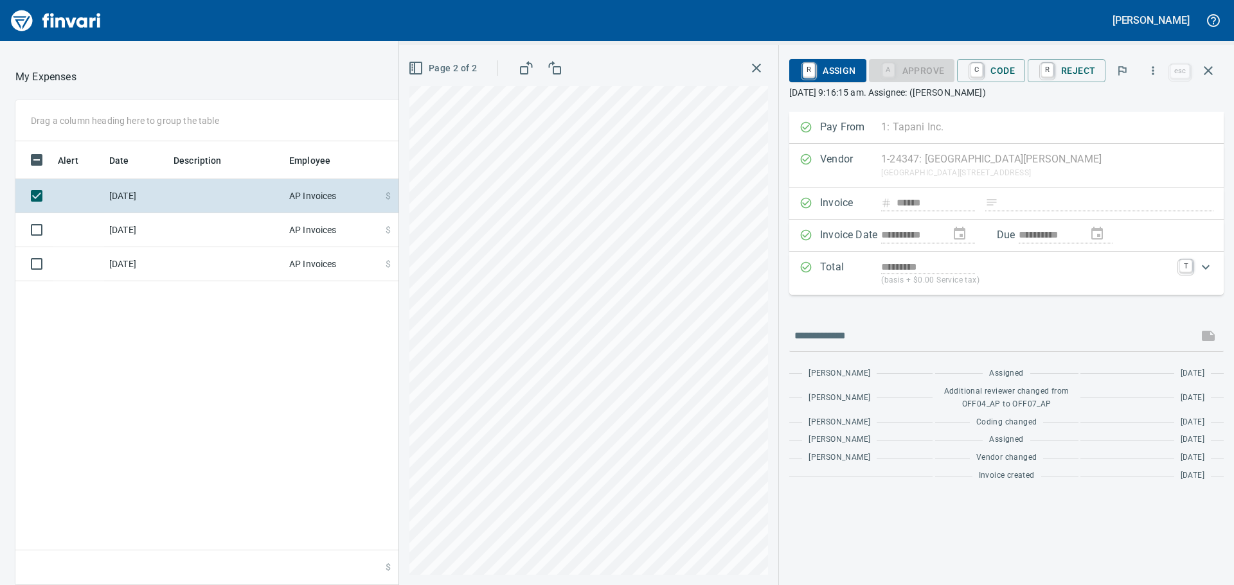
click at [420, 66] on icon "button" at bounding box center [415, 67] width 15 height 15
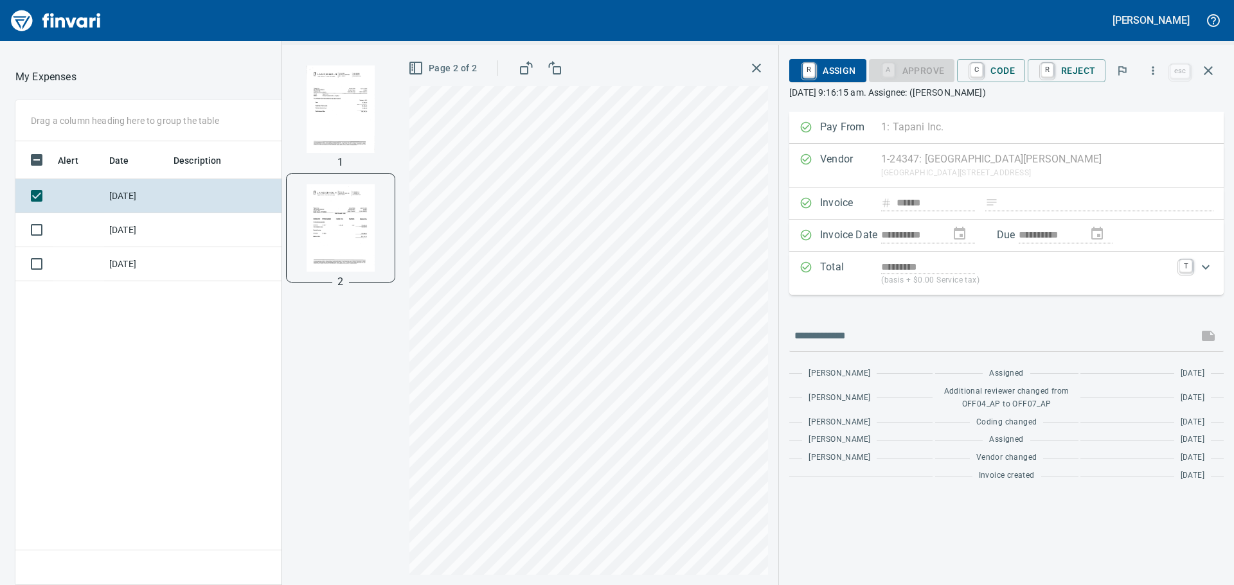
click at [348, 128] on img "button" at bounding box center [340, 109] width 87 height 87
click at [206, 227] on td at bounding box center [226, 230] width 116 height 34
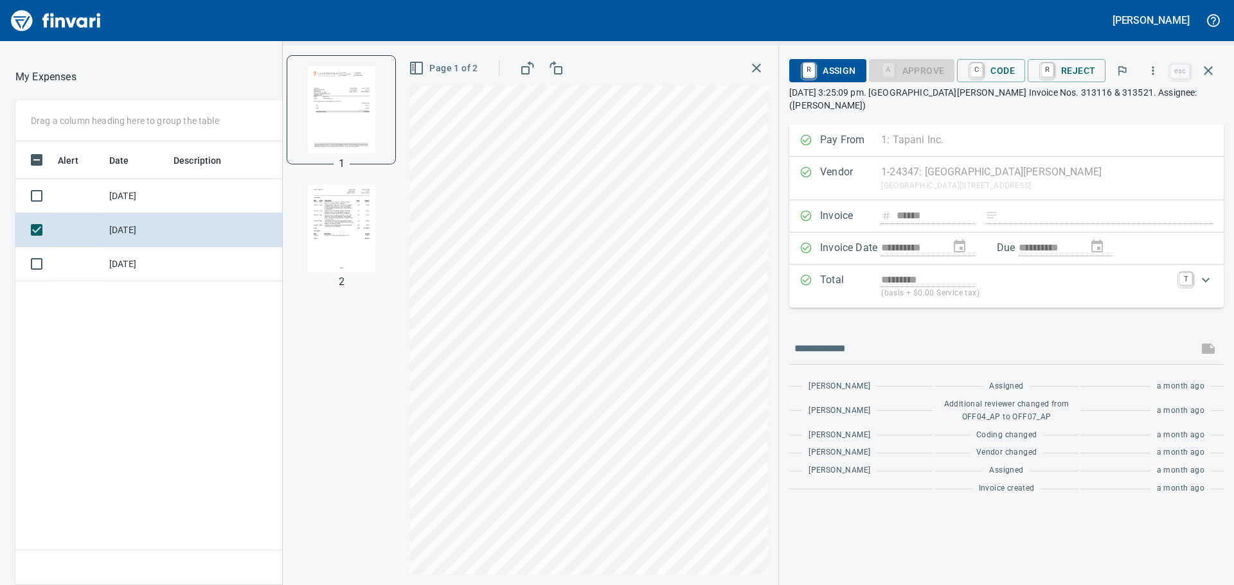
click at [318, 227] on img "button" at bounding box center [341, 228] width 87 height 87
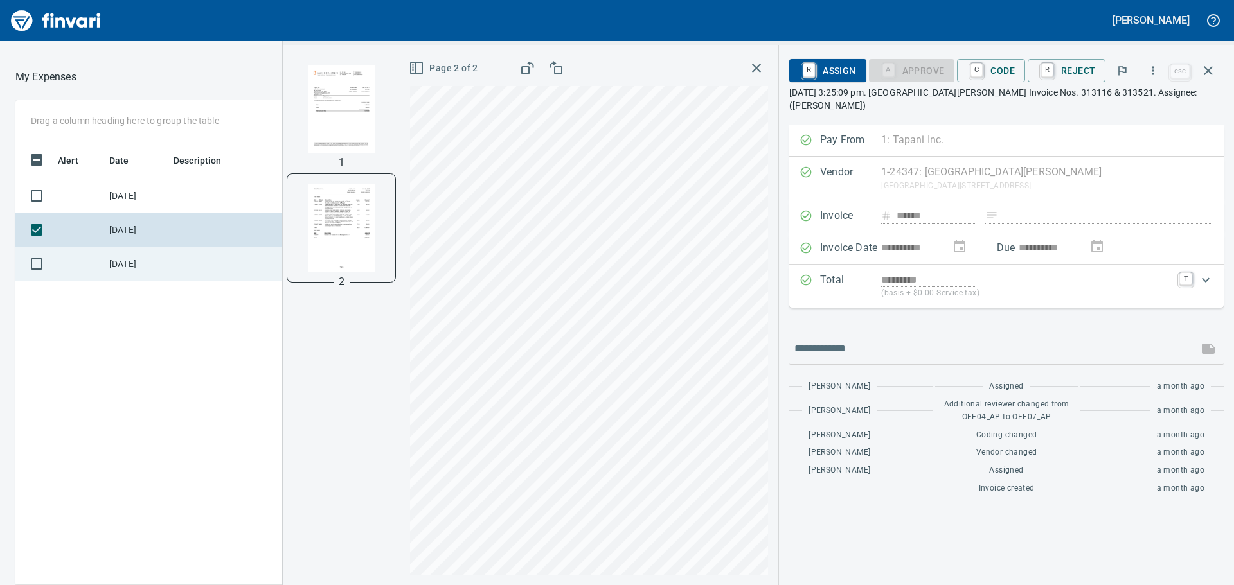
click at [114, 271] on td "[DATE]" at bounding box center [136, 264] width 64 height 34
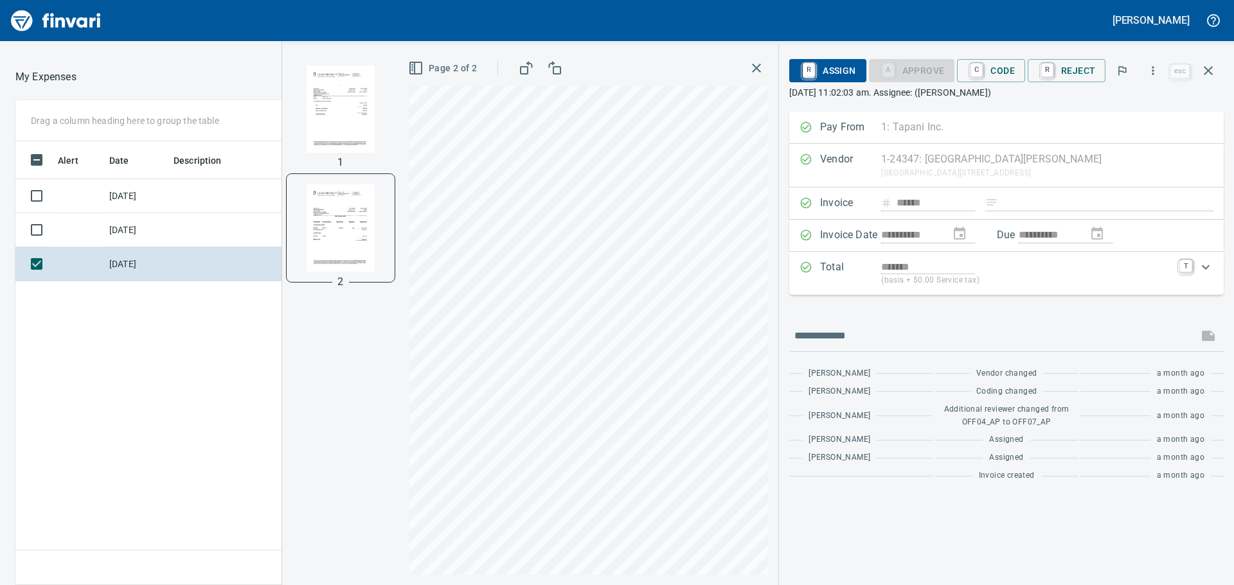
click at [346, 220] on img "button" at bounding box center [340, 227] width 87 height 87
click at [370, 120] on img "button" at bounding box center [340, 109] width 87 height 87
click at [348, 220] on img "button" at bounding box center [340, 228] width 87 height 87
click at [148, 237] on td "[DATE]" at bounding box center [136, 230] width 64 height 34
